Goal: Task Accomplishment & Management: Complete application form

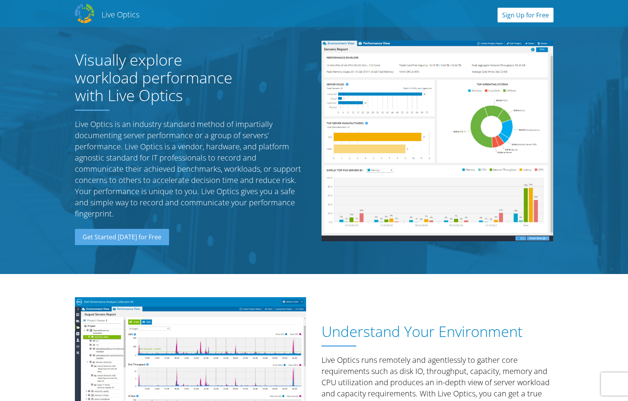
click at [519, 17] on link "Sign Up for Free" at bounding box center [526, 15] width 56 height 15
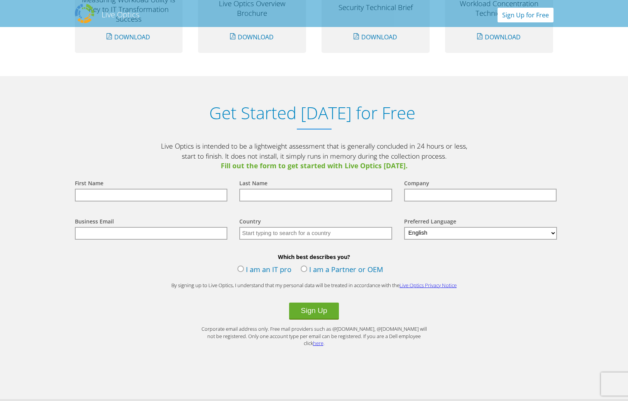
scroll to position [806, 0]
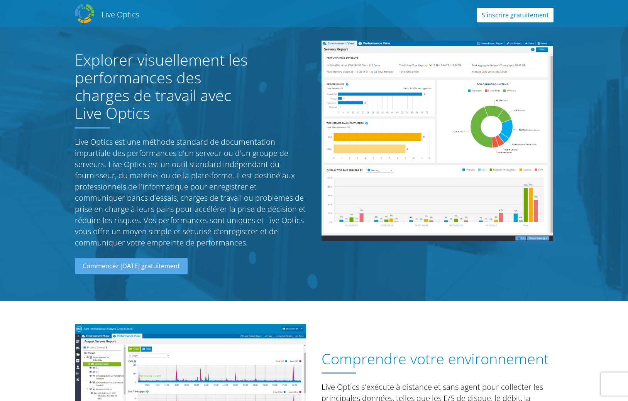
click at [509, 14] on link "S'inscrire gratuitement" at bounding box center [515, 15] width 76 height 15
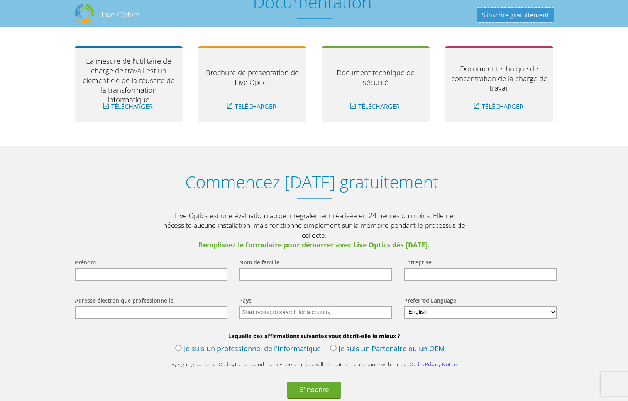
scroll to position [855, 0]
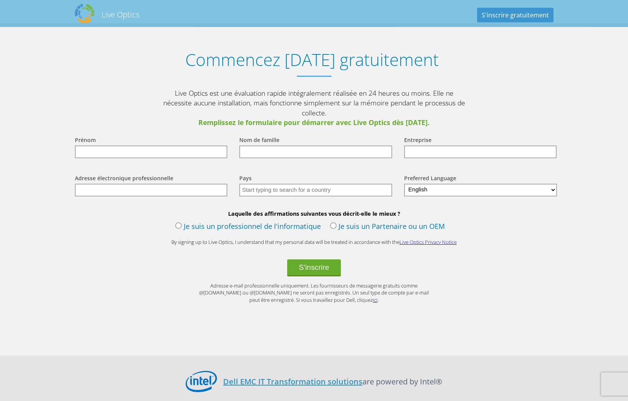
click at [138, 146] on input "text" at bounding box center [151, 152] width 153 height 13
type input "Luc"
click at [272, 146] on input "text" at bounding box center [315, 152] width 153 height 13
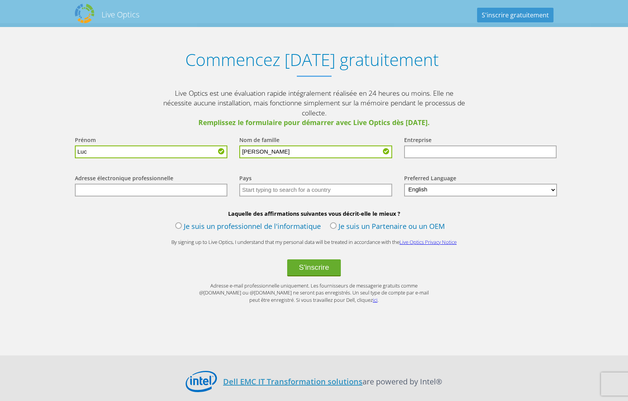
type input "[PERSON_NAME]"
click at [433, 146] on input "text" at bounding box center [480, 152] width 153 height 13
type input "CIBEL"
click at [103, 184] on input "text" at bounding box center [151, 190] width 153 height 13
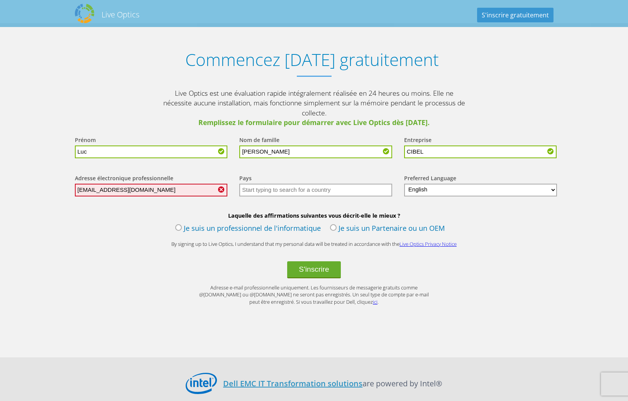
type input "service.informatique@cibel.com"
click at [264, 184] on input "text" at bounding box center [315, 190] width 153 height 13
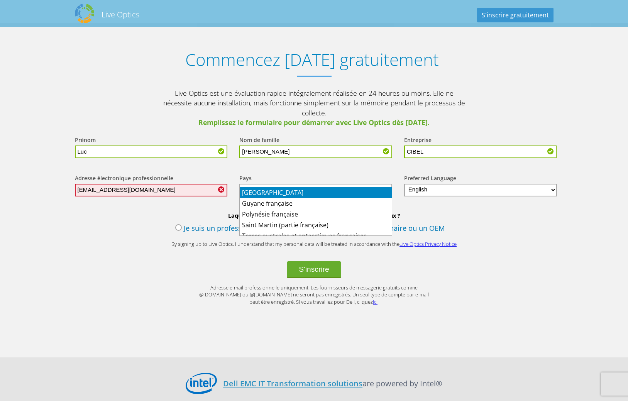
click at [260, 192] on li "[GEOGRAPHIC_DATA]" at bounding box center [316, 192] width 152 height 11
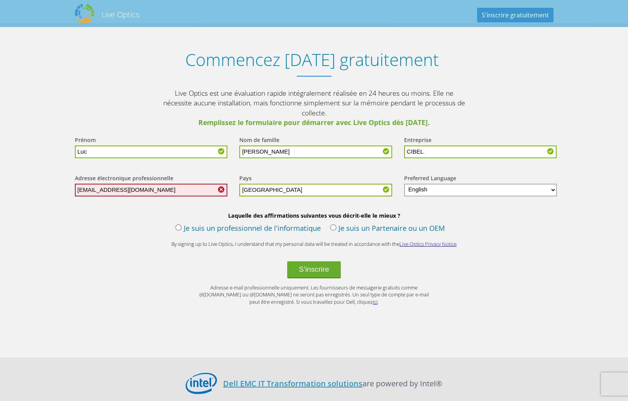
type input "[GEOGRAPHIC_DATA]"
click at [404, 184] on select "English Deutsch Español Français Italiano Polski Português Русский 한국어 中文 日本語" at bounding box center [480, 190] width 153 height 13
select select "fr-FR"
click option "Français" at bounding box center [0, 0] width 0 height 0
click at [179, 223] on label "Je suis un professionnel de l'informatique" at bounding box center [248, 229] width 146 height 12
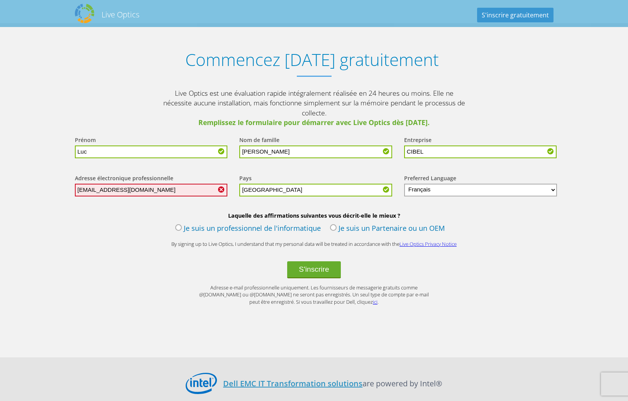
click at [0, 0] on input "Je suis un professionnel de l'informatique" at bounding box center [0, 0] width 0 height 0
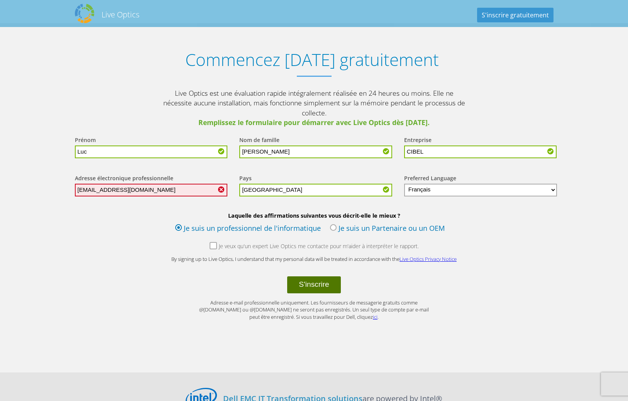
click at [318, 279] on button "S'inscrire" at bounding box center [313, 285] width 53 height 17
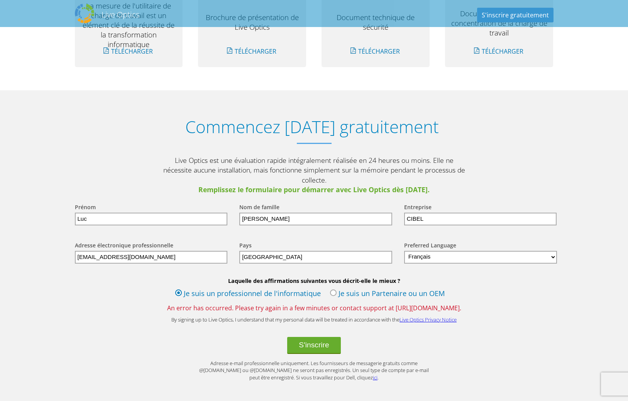
scroll to position [922, 0]
